Goal: Find specific page/section

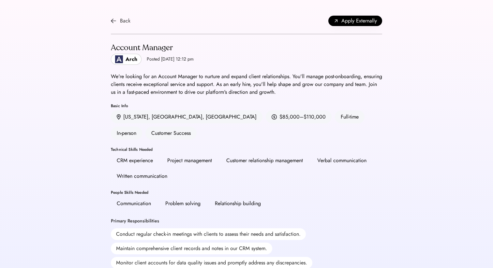
click at [113, 20] on img at bounding box center [113, 20] width 5 height 5
click at [124, 23] on div "Back" at bounding box center [125, 21] width 10 height 8
click at [112, 18] on img at bounding box center [113, 20] width 5 height 5
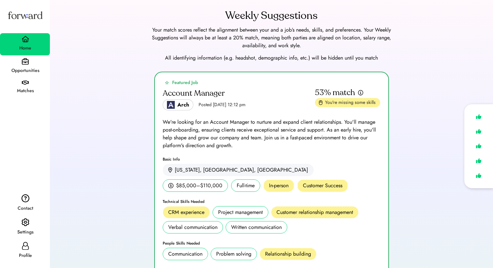
scroll to position [79, 0]
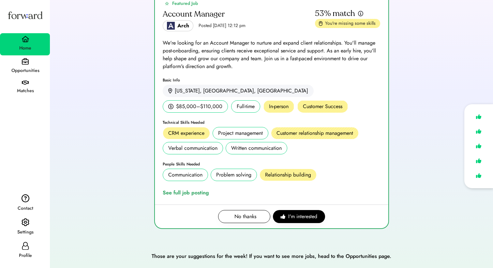
click at [26, 66] on div "Opportunities" at bounding box center [25, 71] width 49 height 12
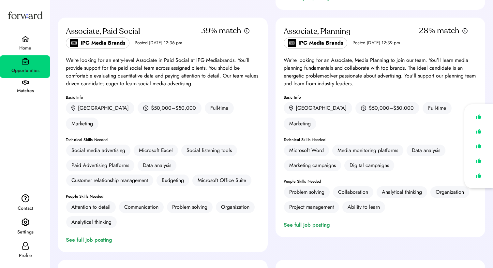
scroll to position [806, 0]
